Goal: Task Accomplishment & Management: Complete application form

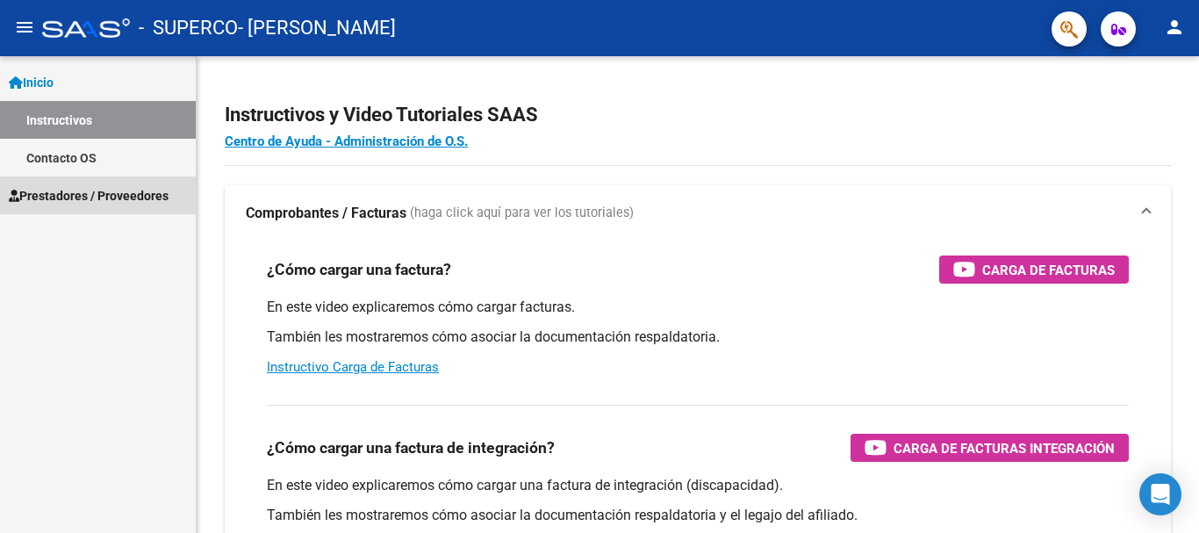
click at [42, 193] on span "Prestadores / Proveedores" at bounding box center [89, 195] width 160 height 19
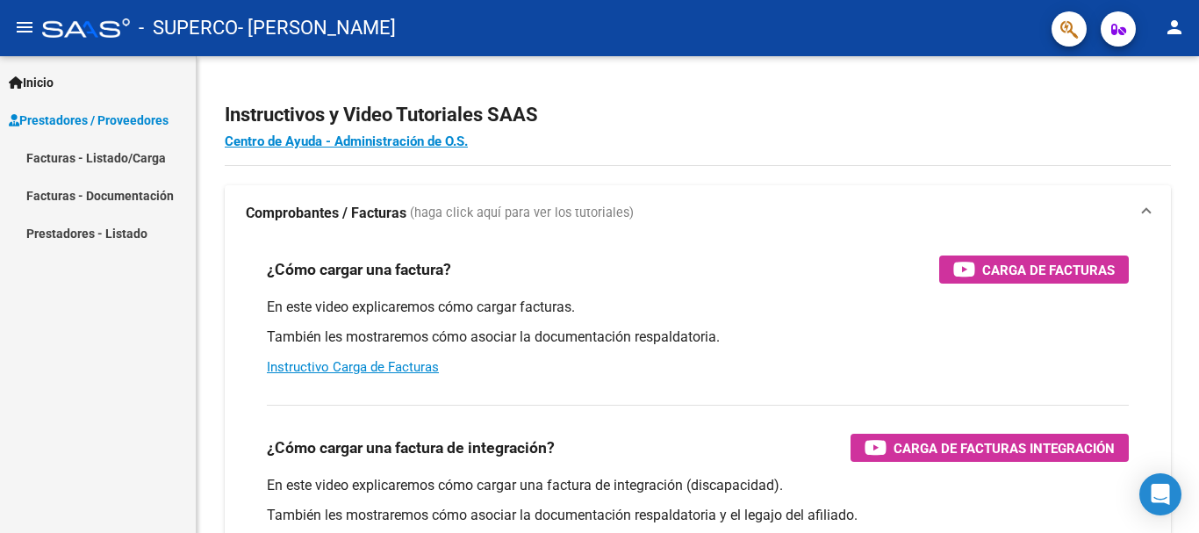
click at [51, 155] on link "Facturas - Listado/Carga" at bounding box center [98, 158] width 196 height 38
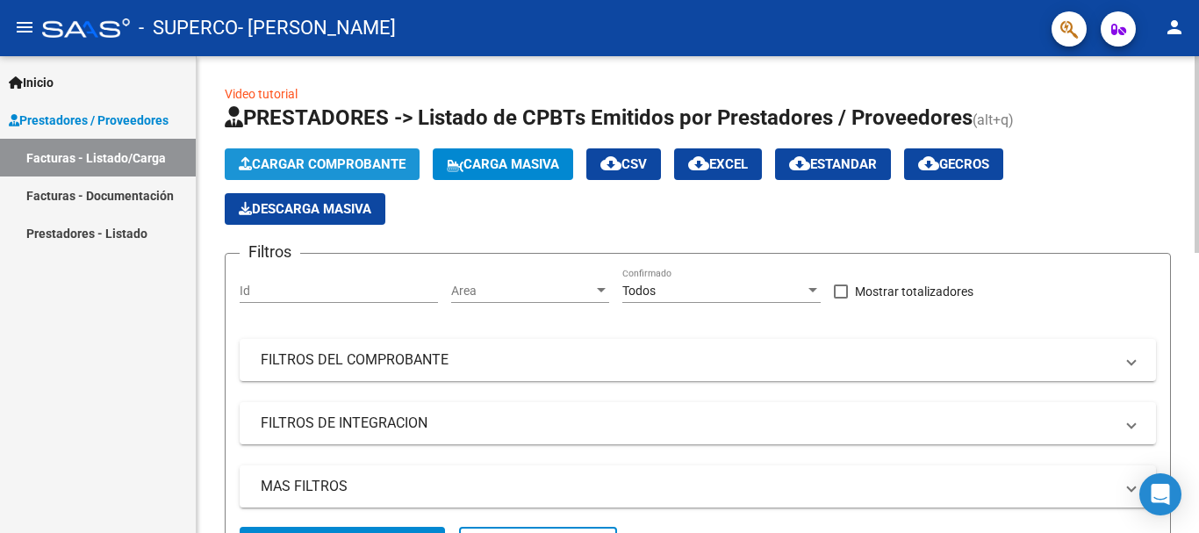
click at [320, 151] on button "Cargar Comprobante" at bounding box center [322, 164] width 195 height 32
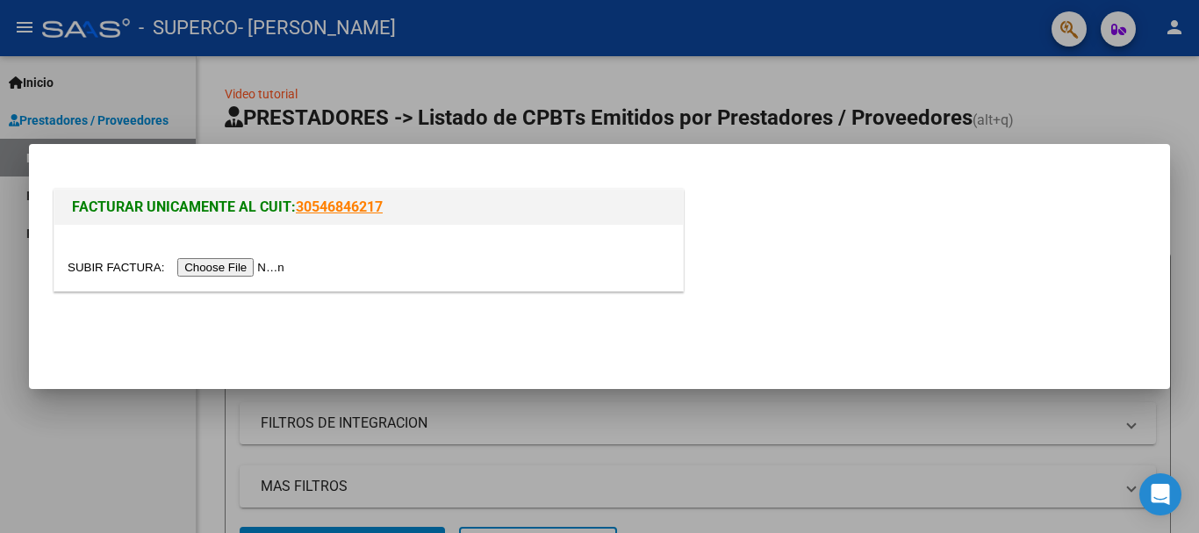
click at [207, 265] on input "file" at bounding box center [179, 267] width 222 height 18
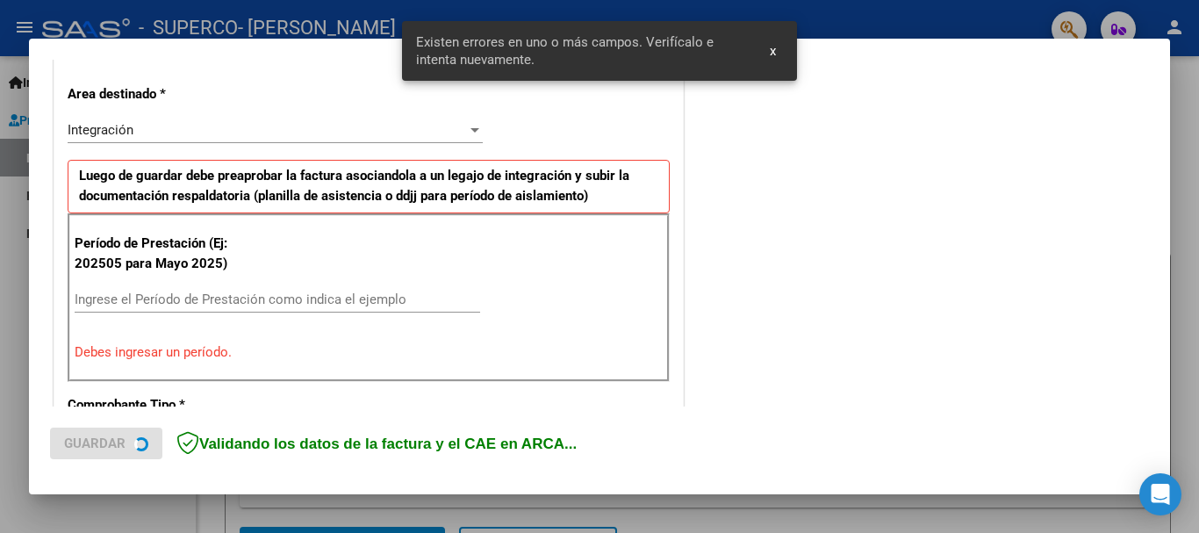
scroll to position [406, 0]
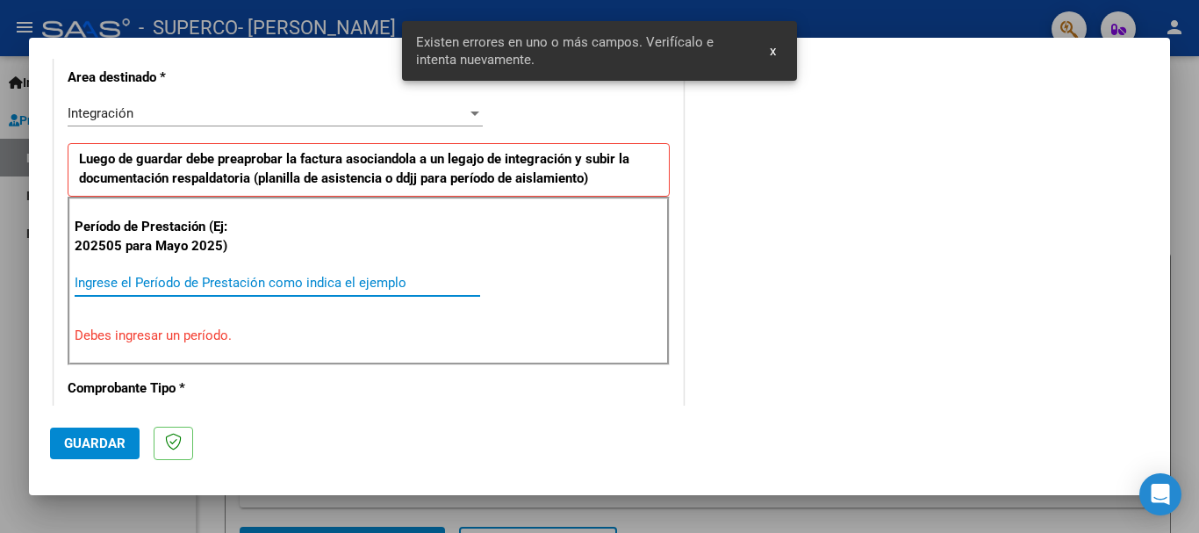
click at [122, 280] on input "Ingrese el Período de Prestación como indica el ejemplo" at bounding box center [278, 283] width 406 height 16
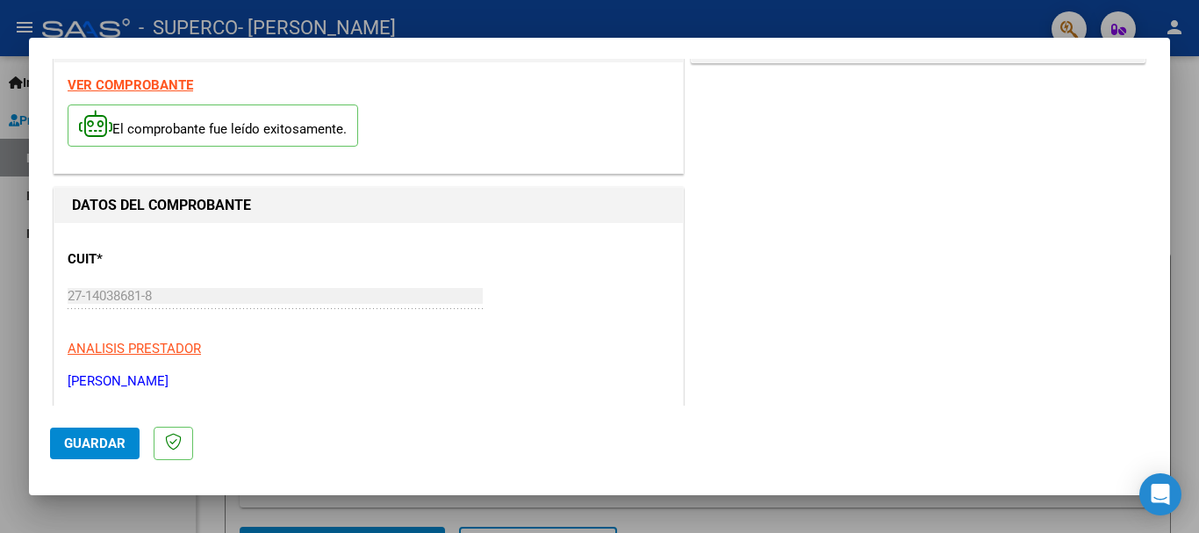
scroll to position [0, 0]
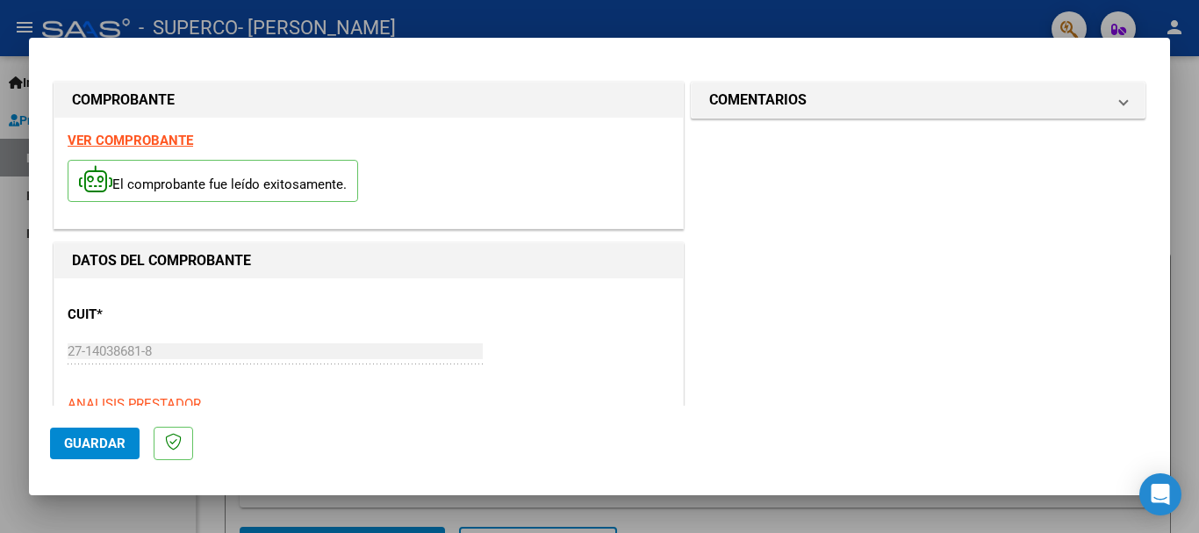
type input "202508"
click at [103, 436] on span "Guardar" at bounding box center [94, 443] width 61 height 16
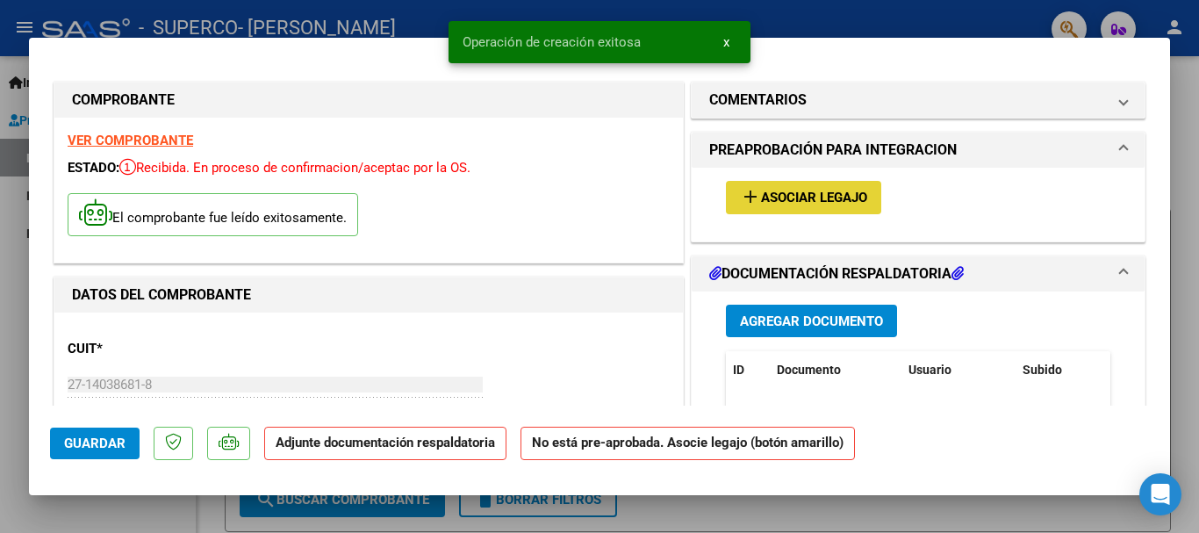
click at [817, 200] on span "Asociar Legajo" at bounding box center [814, 198] width 106 height 16
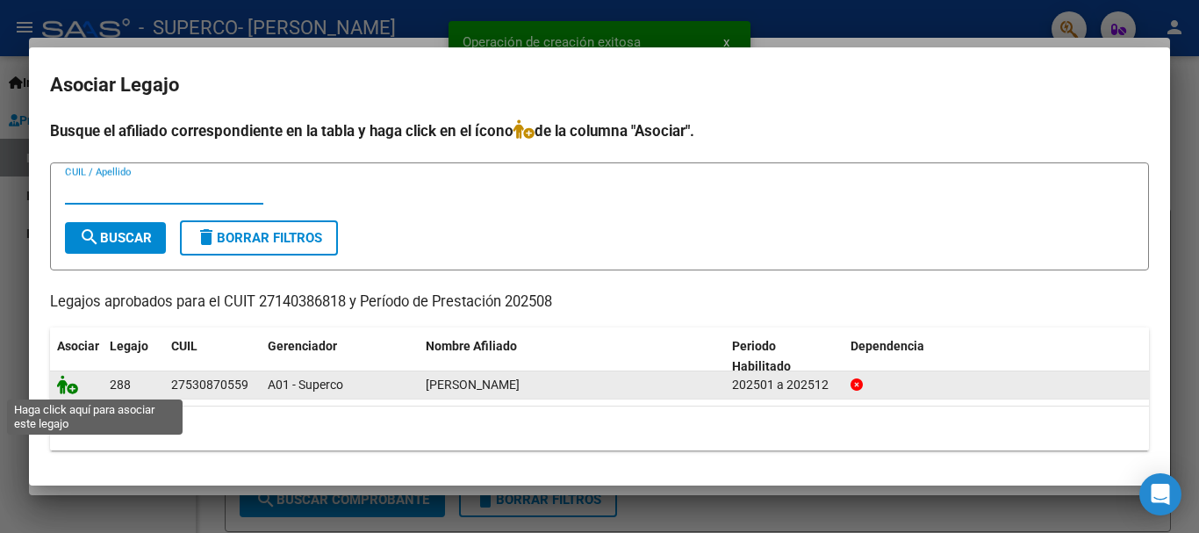
click at [62, 385] on icon at bounding box center [67, 384] width 21 height 19
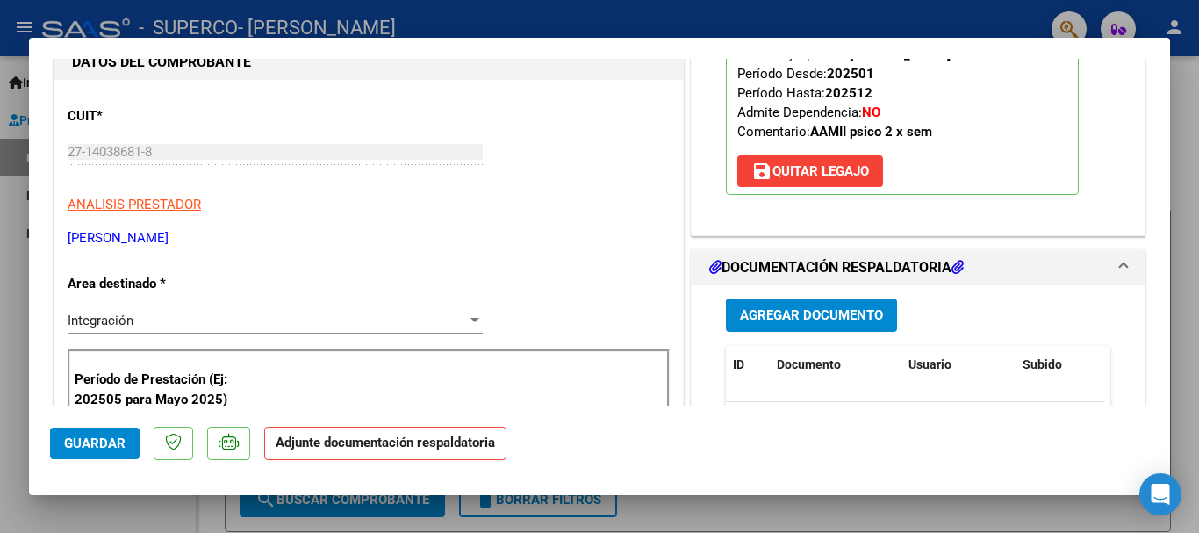
scroll to position [263, 0]
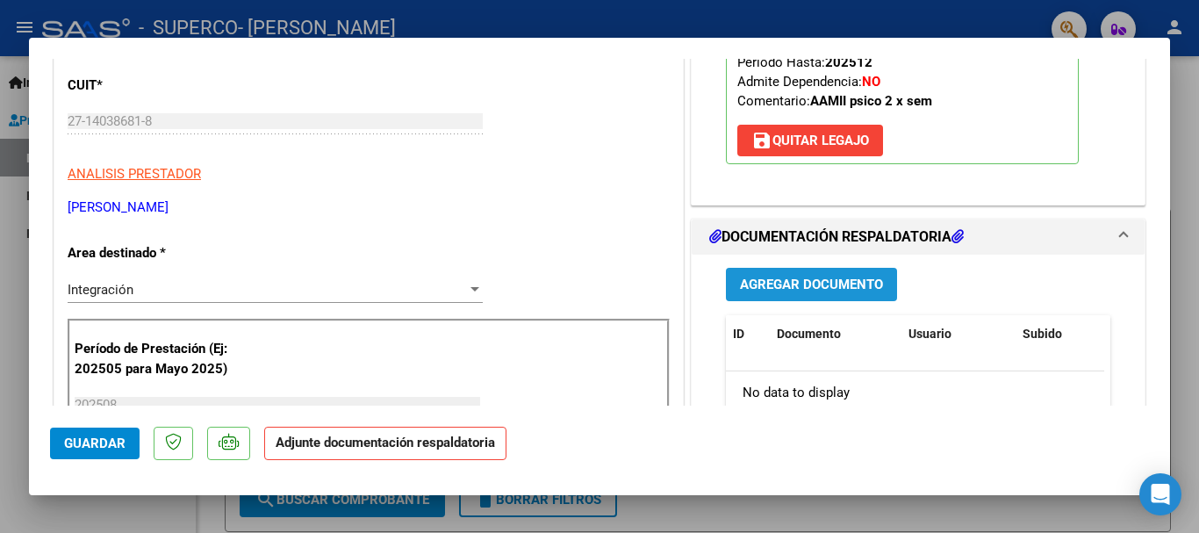
click at [810, 283] on span "Agregar Documento" at bounding box center [811, 285] width 143 height 16
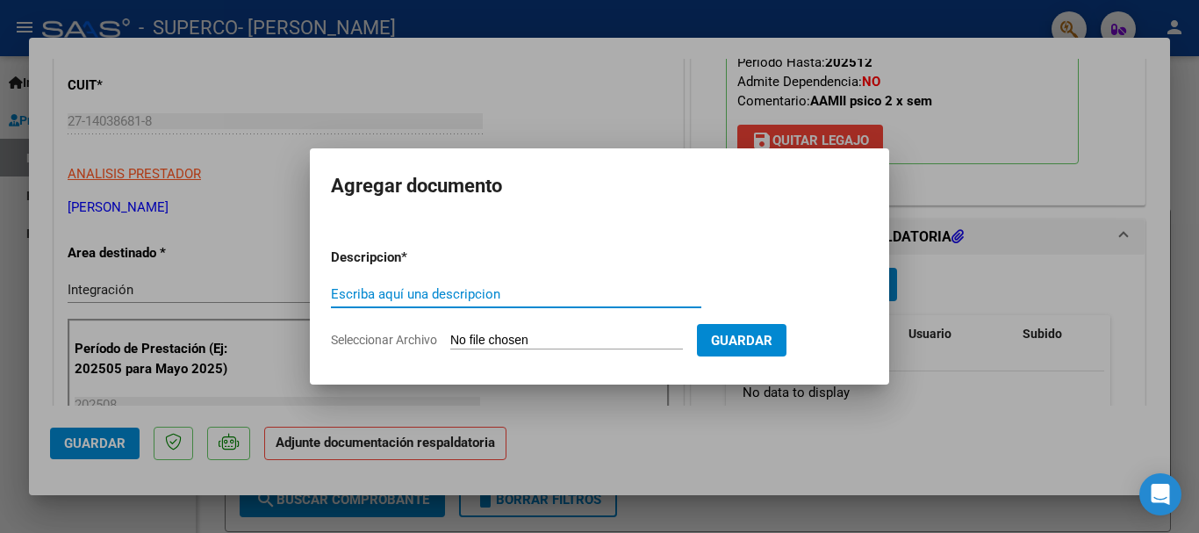
click at [479, 341] on input "Seleccionar Archivo" at bounding box center [566, 341] width 233 height 17
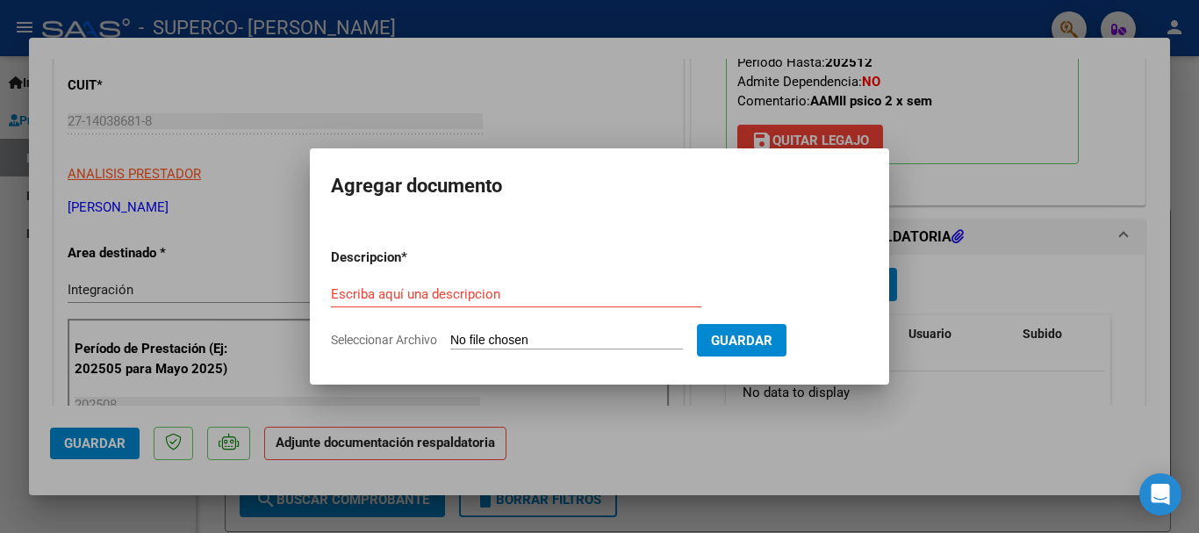
type input "C:\fakepath\planilla asistencia [PERSON_NAME]-psi-[DATE].pdf"
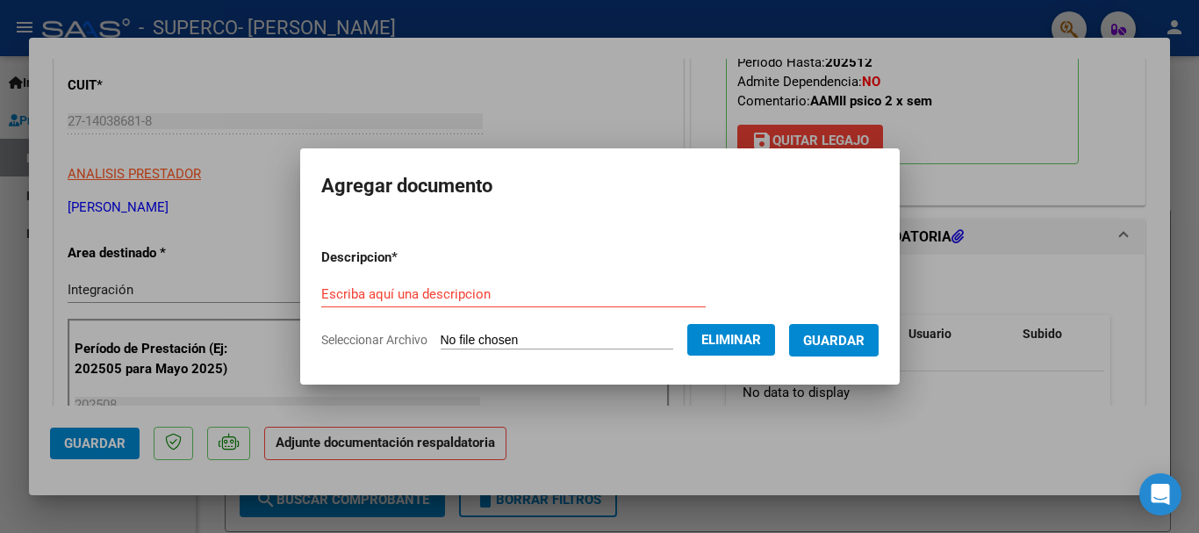
click at [511, 288] on input "Escriba aquí una descripcion" at bounding box center [513, 294] width 385 height 16
click at [422, 287] on input "Escriba aquí una descripcion" at bounding box center [513, 294] width 385 height 16
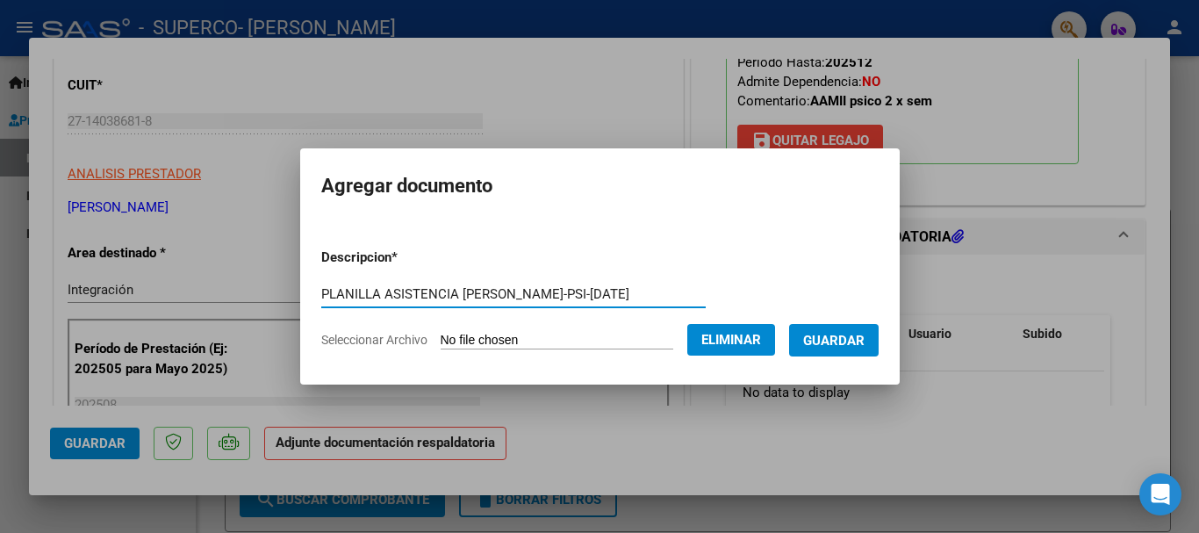
type input "PLANILLA ASISTENCIA [PERSON_NAME]-PSI-[DATE]"
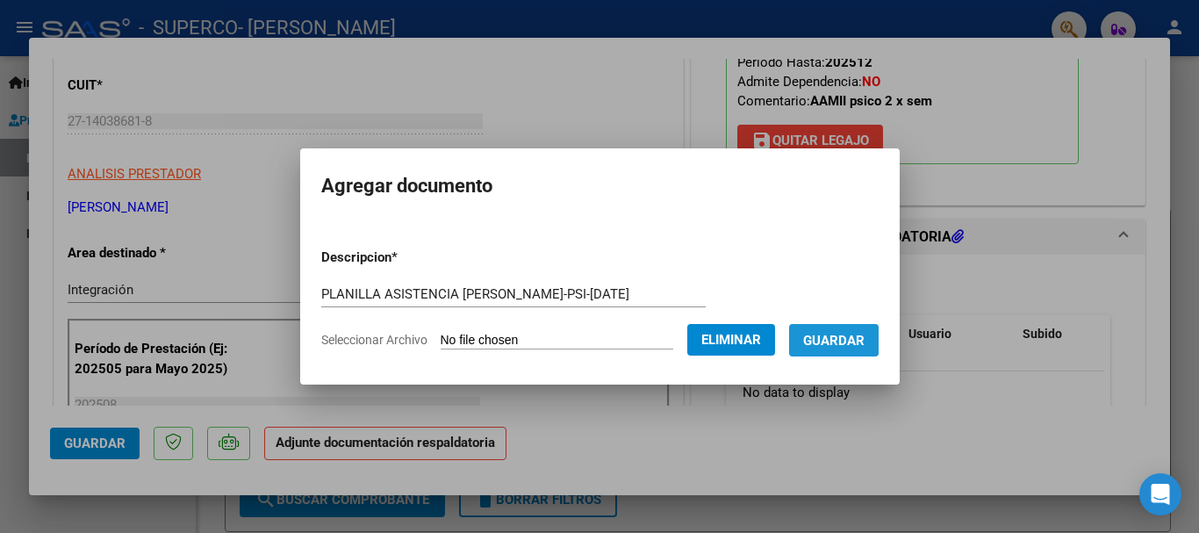
click at [839, 337] on span "Guardar" at bounding box center [833, 341] width 61 height 16
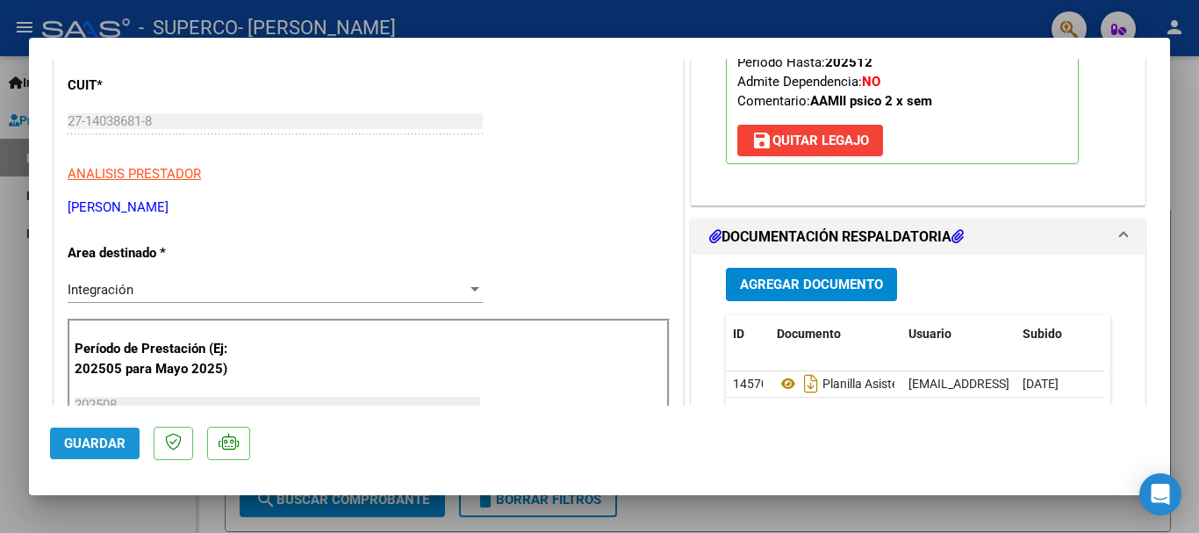
click at [67, 444] on span "Guardar" at bounding box center [94, 443] width 61 height 16
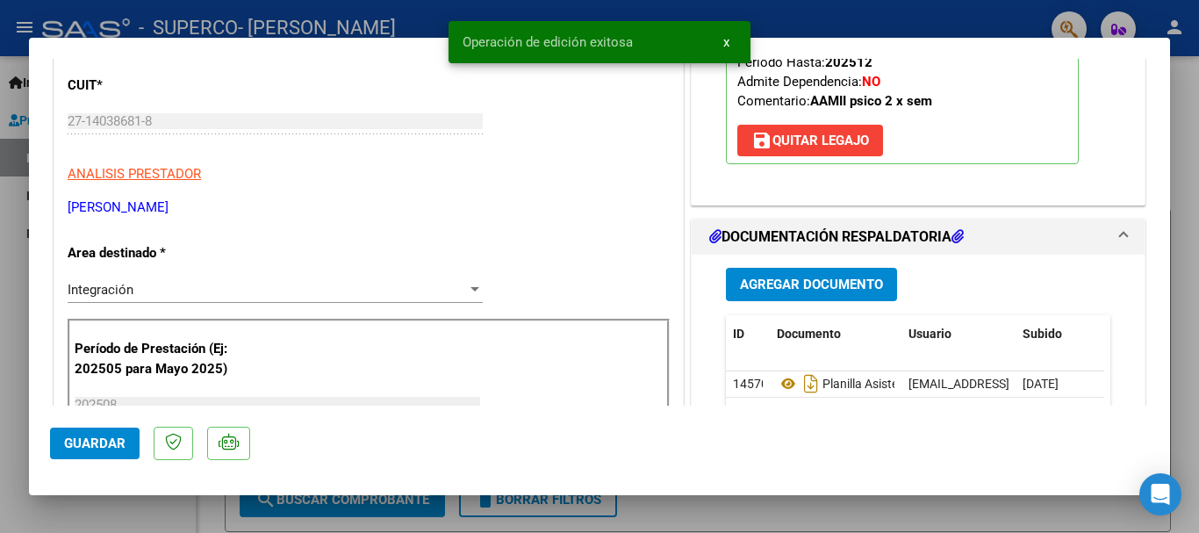
click at [787, 7] on div at bounding box center [599, 266] width 1199 height 533
type input "$ 0,00"
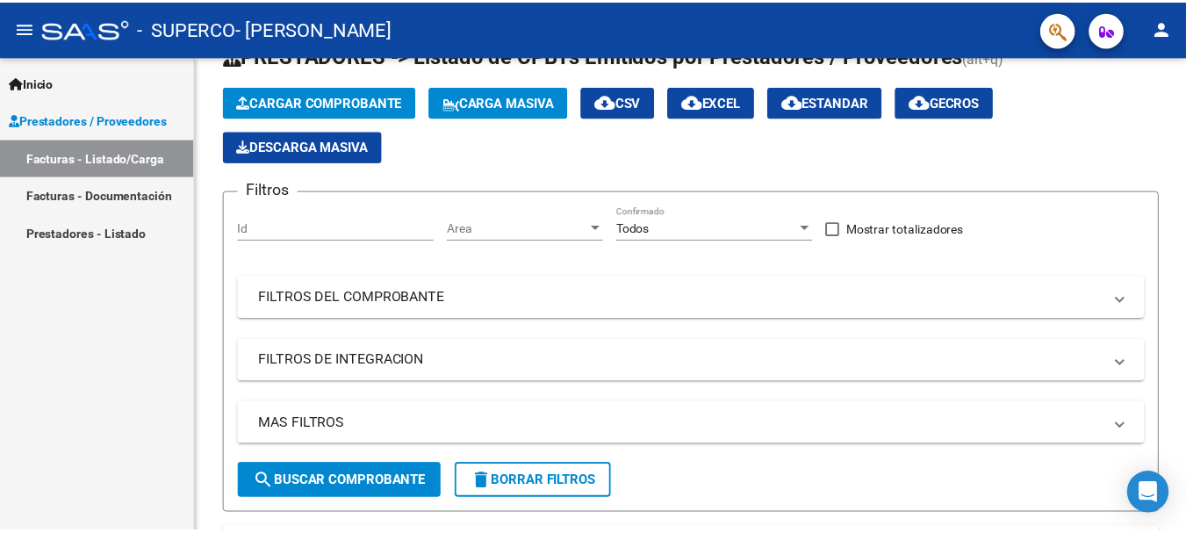
scroll to position [0, 0]
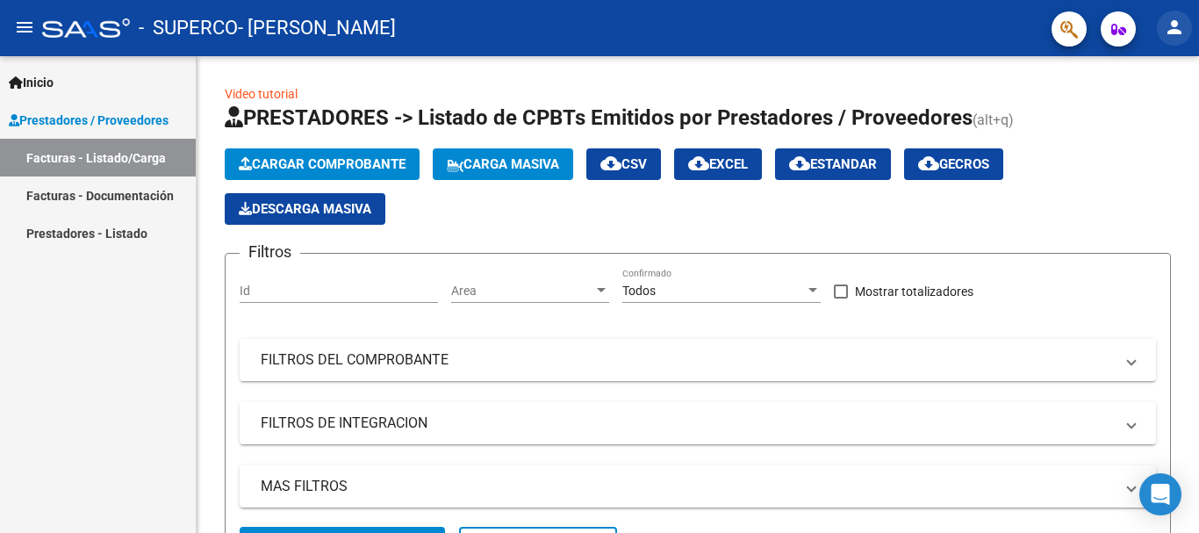
click at [1174, 17] on mat-icon "person" at bounding box center [1174, 27] width 21 height 21
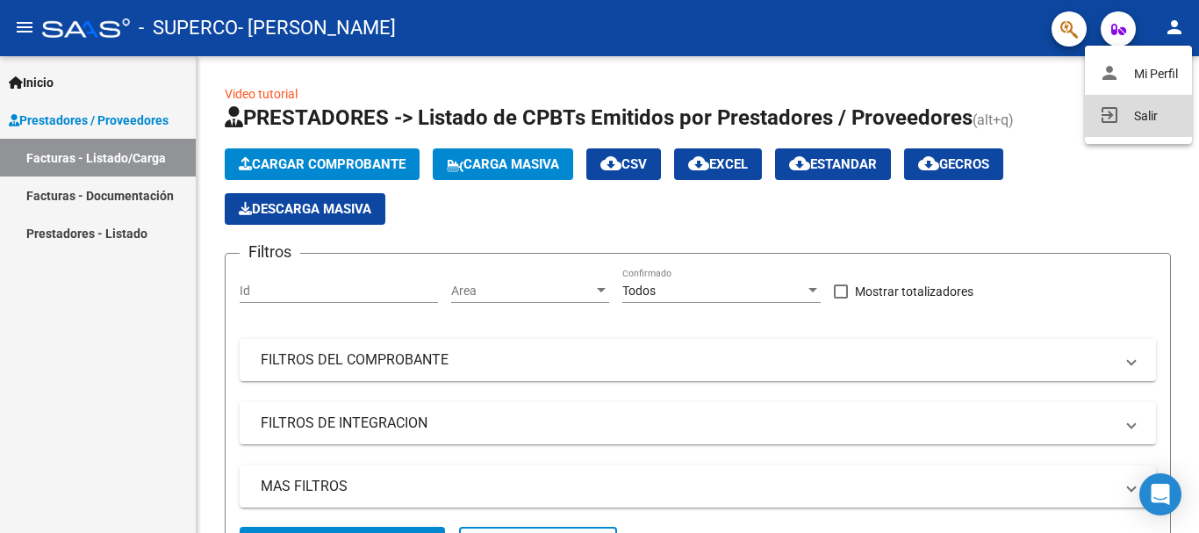
click at [1143, 126] on button "exit_to_app Salir" at bounding box center [1138, 116] width 107 height 42
